Goal: Use online tool/utility: Utilize a website feature to perform a specific function

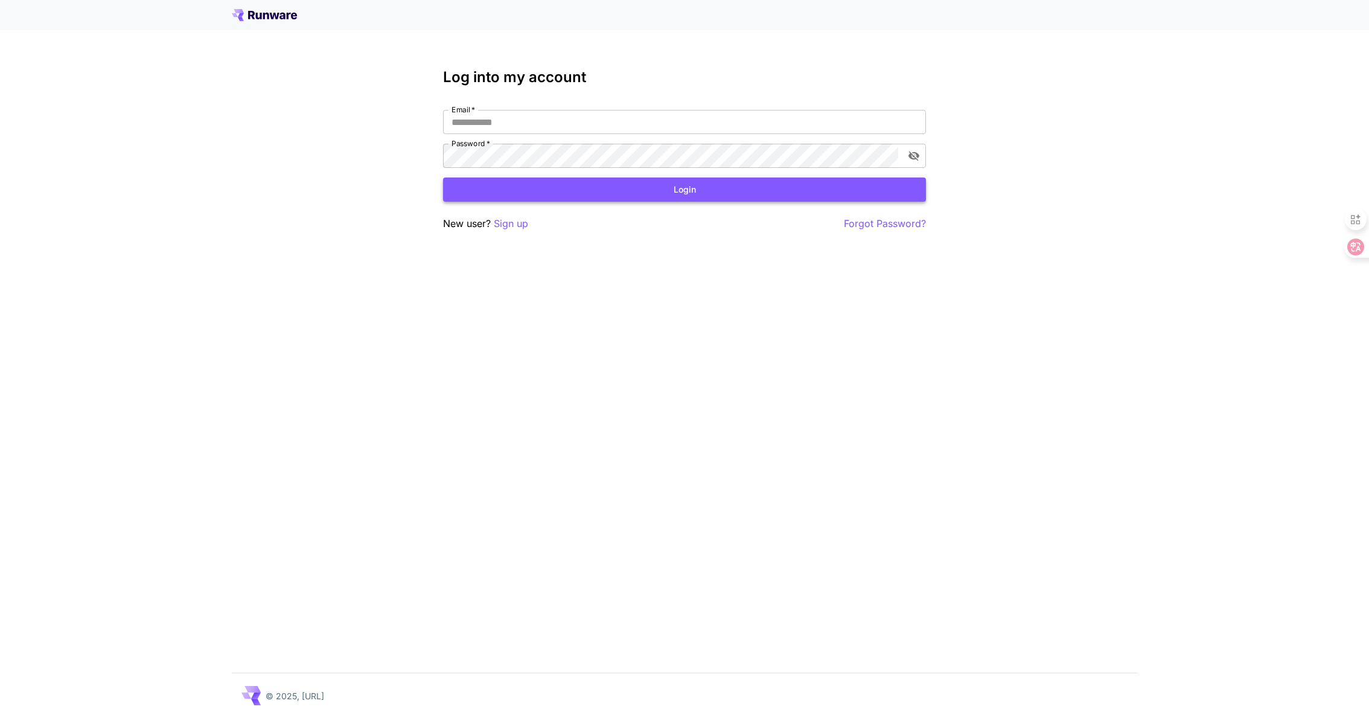
type input "**********"
click at [593, 197] on button "Login" at bounding box center [684, 189] width 483 height 25
